Goal: Task Accomplishment & Management: Manage account settings

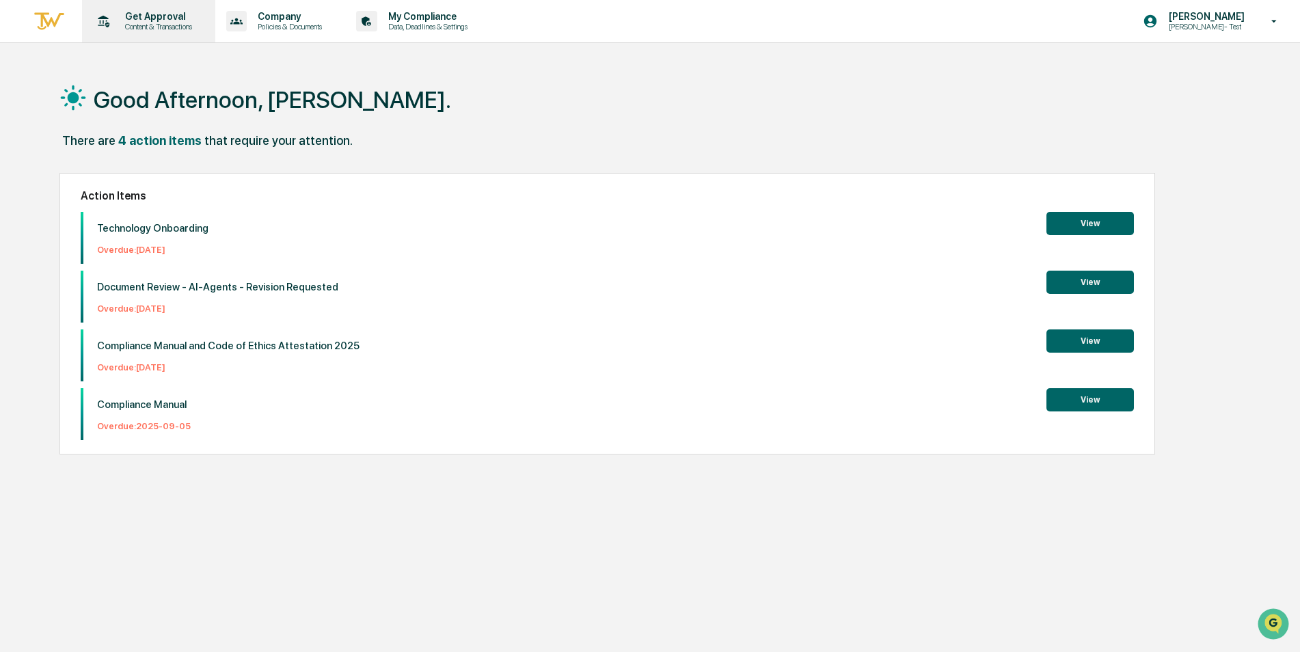
click at [163, 19] on p "Get Approval" at bounding box center [156, 16] width 85 height 11
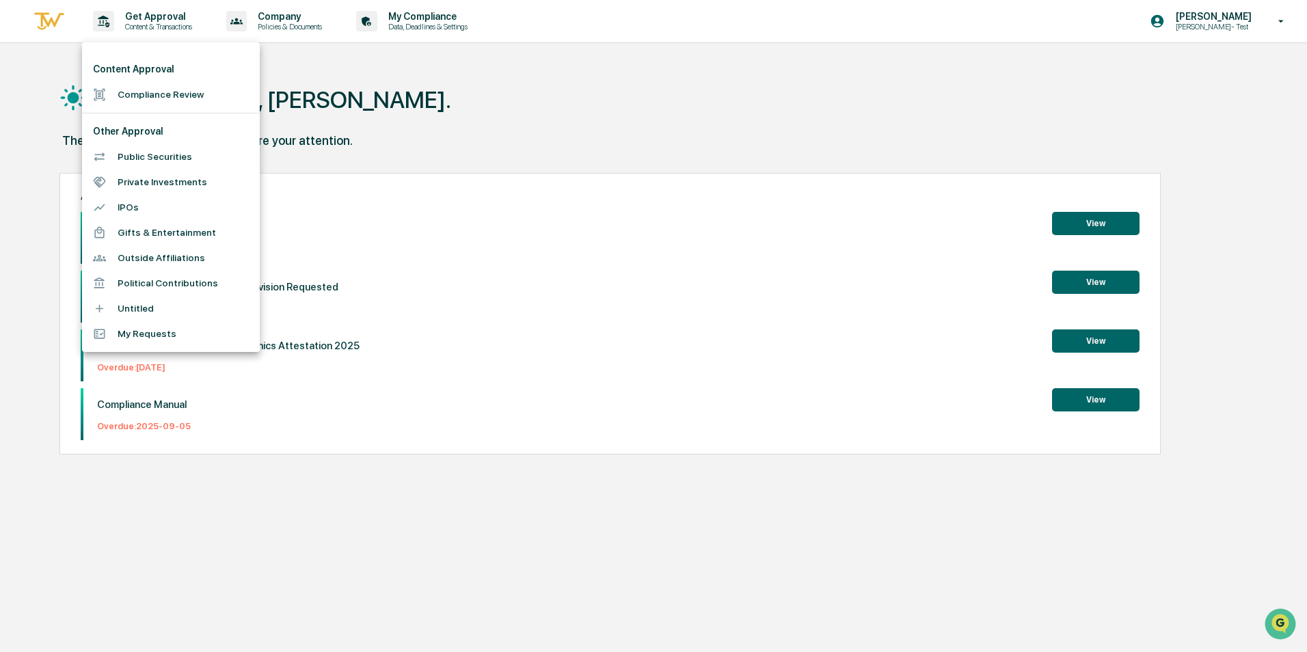
click at [161, 159] on li "Public Securities" at bounding box center [171, 156] width 178 height 25
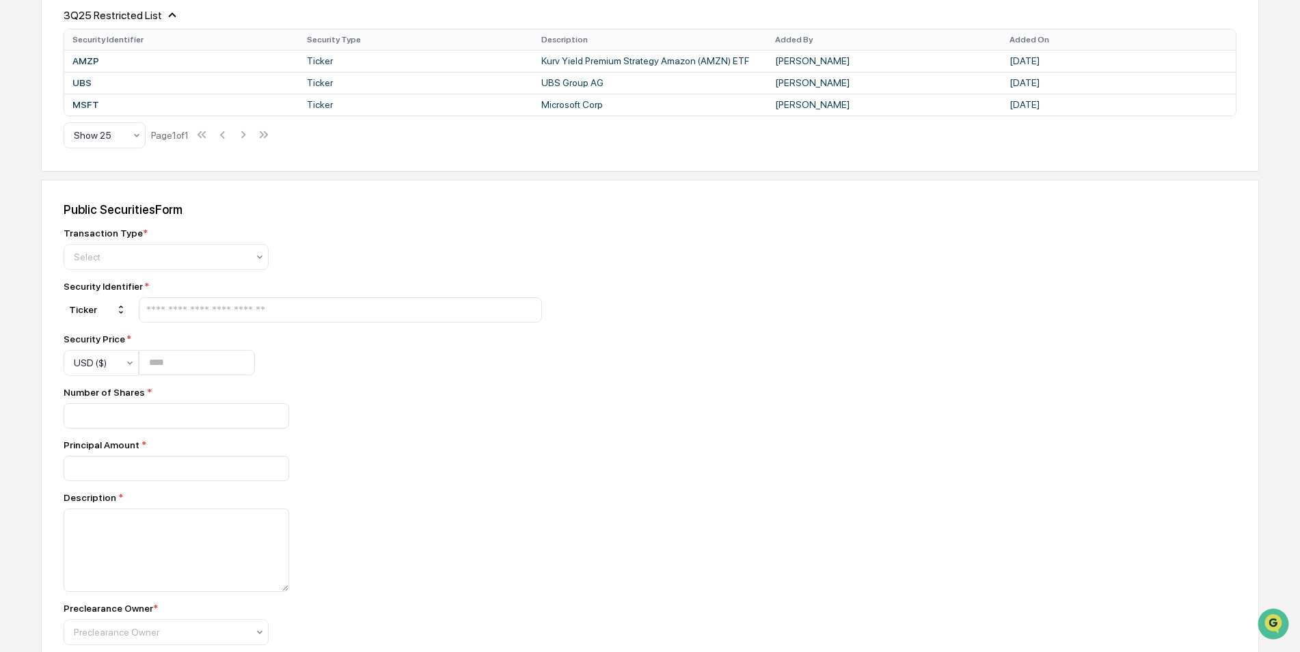
scroll to position [584, 0]
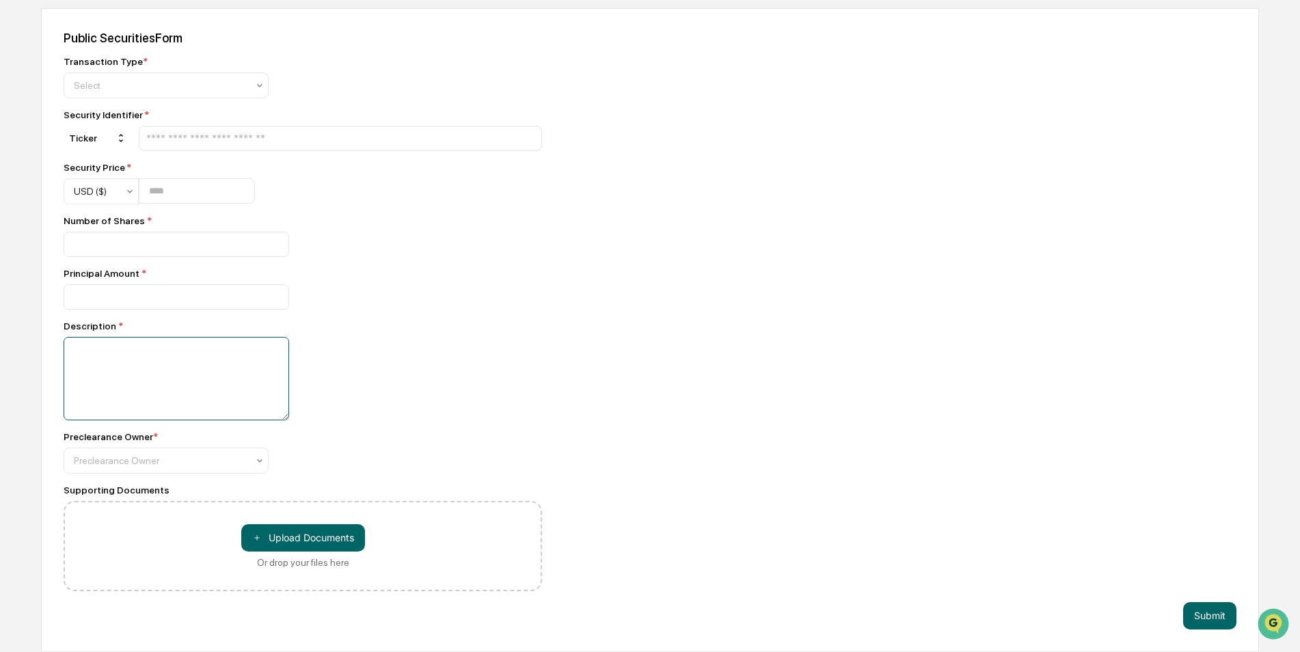
click at [149, 355] on textarea at bounding box center [177, 378] width 226 height 83
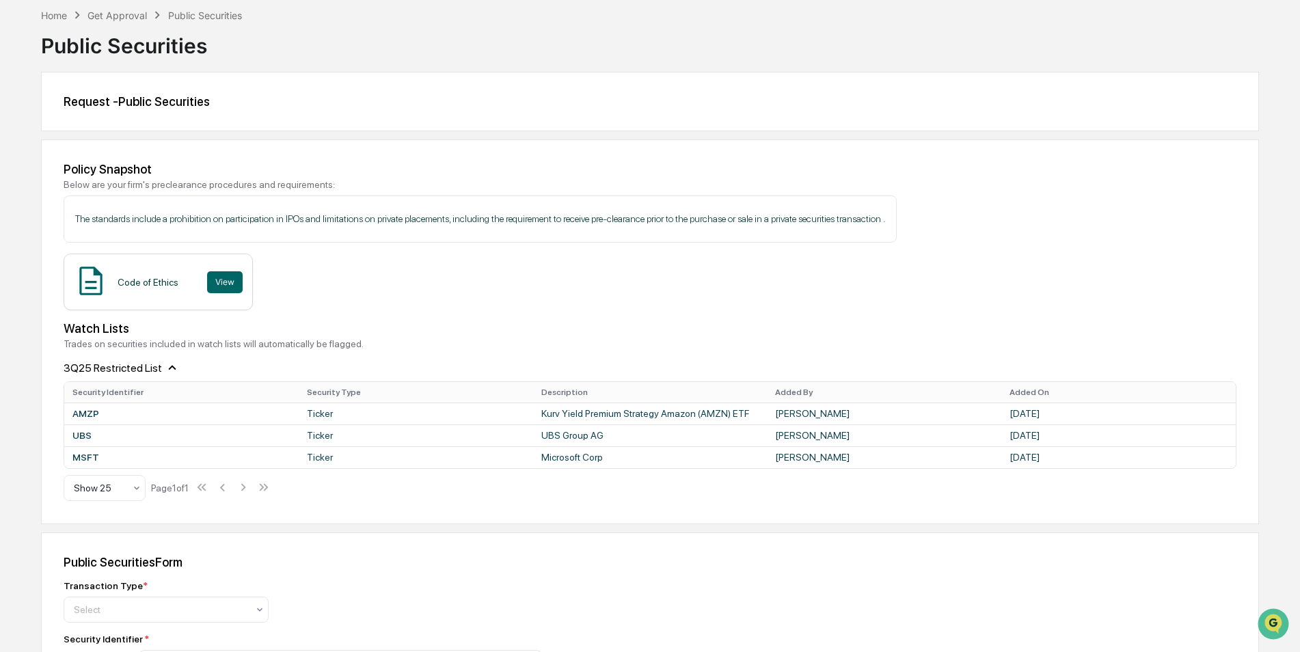
scroll to position [0, 0]
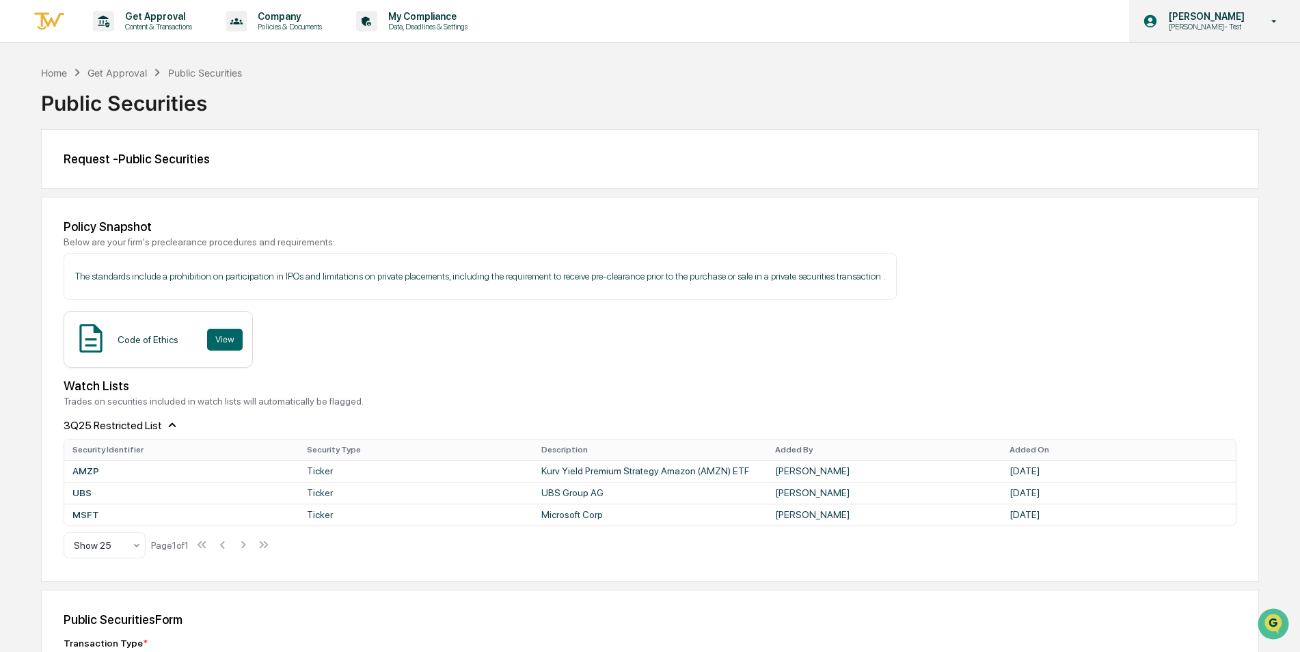
click at [1202, 28] on p "[PERSON_NAME]- Test" at bounding box center [1205, 27] width 94 height 10
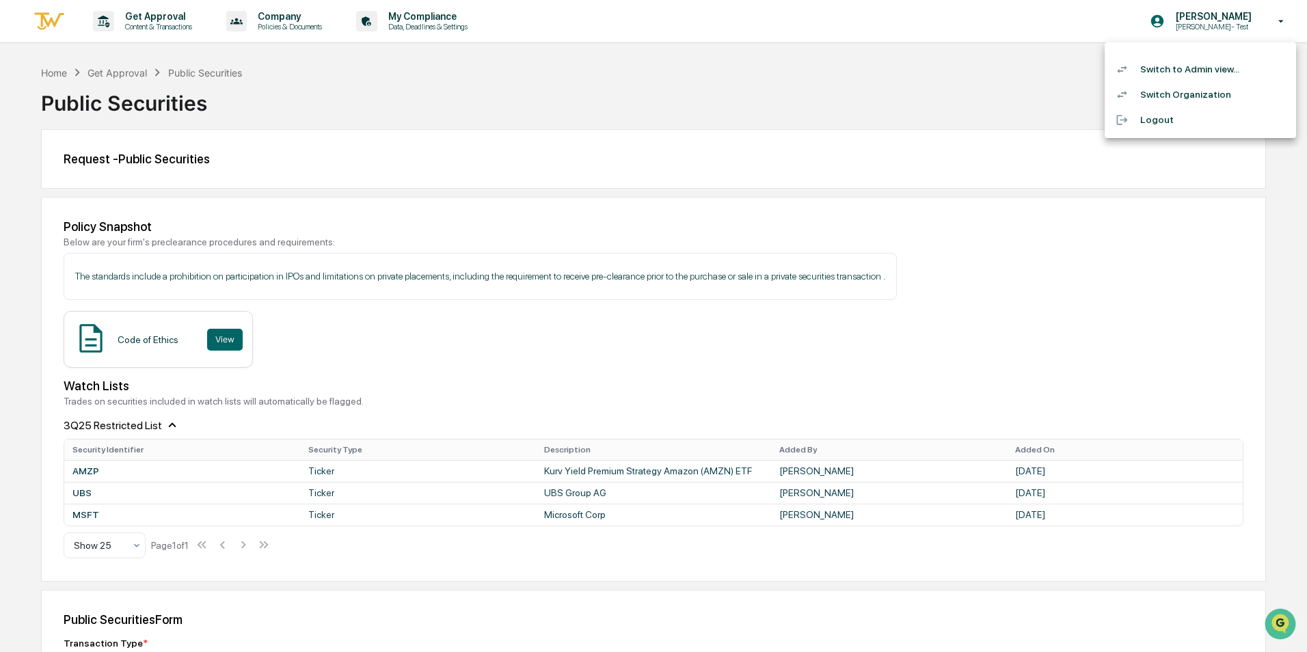
click at [1197, 72] on li "Switch to Admin view..." at bounding box center [1199, 69] width 191 height 25
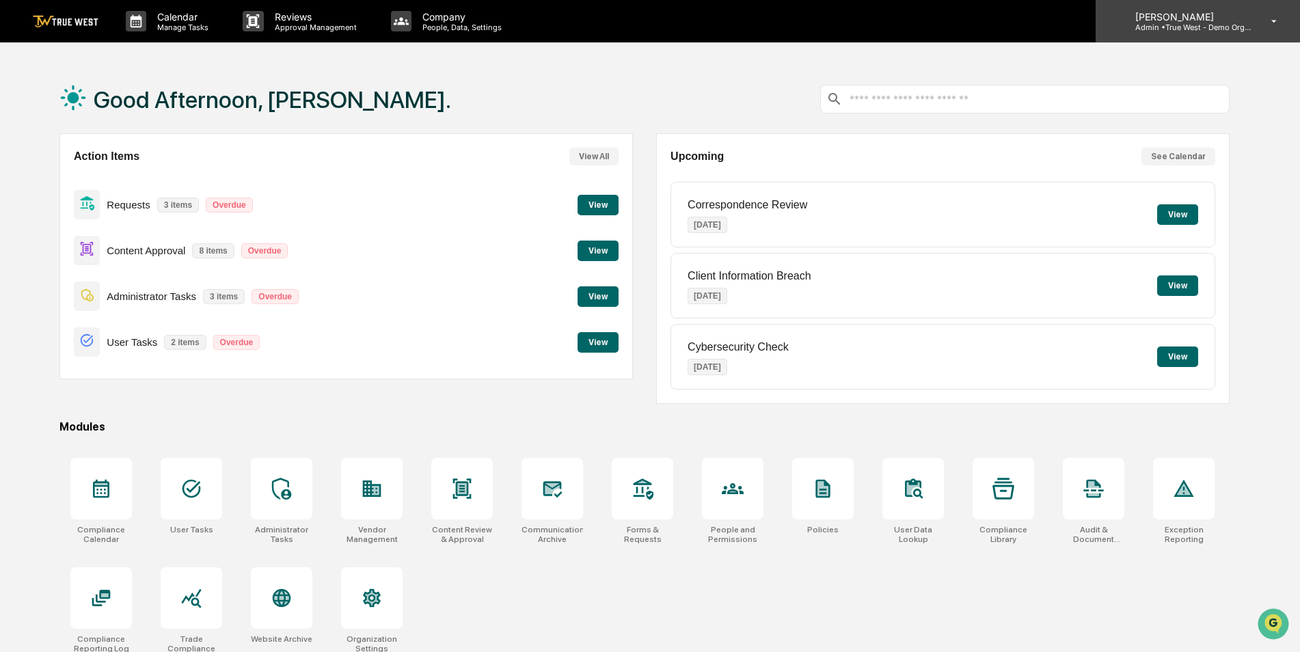
click at [1143, 26] on p "Admin • True West - Demo Organization" at bounding box center [1187, 28] width 127 height 10
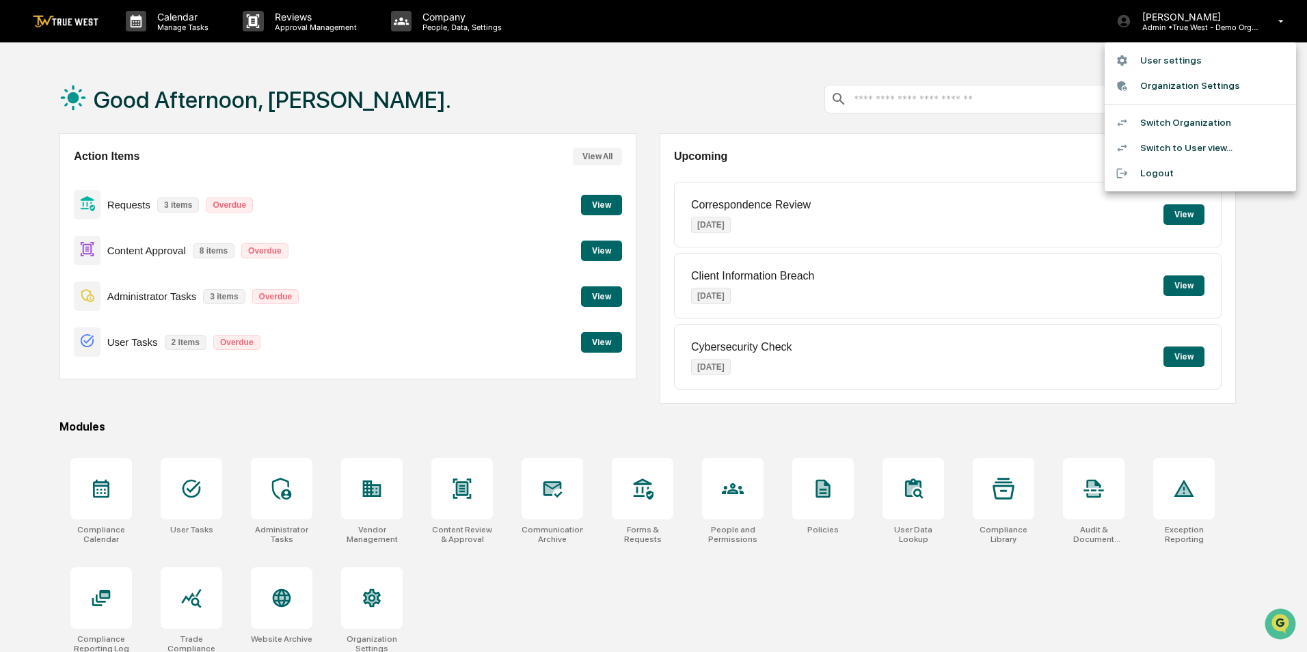
click at [1158, 126] on li "Switch Organization" at bounding box center [1199, 122] width 191 height 25
